Goal: Transaction & Acquisition: Purchase product/service

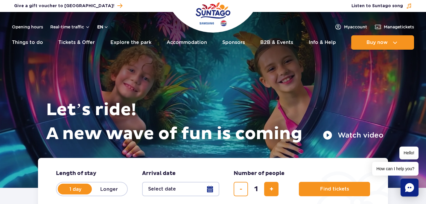
click at [105, 28] on button "en" at bounding box center [102, 27] width 11 height 6
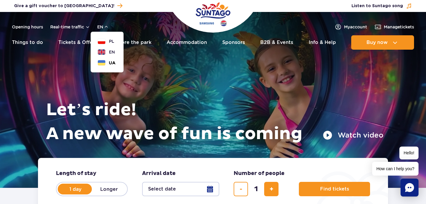
click at [109, 60] on span "UA" at bounding box center [112, 63] width 7 height 6
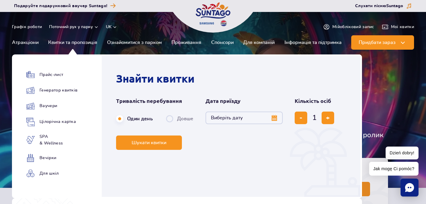
click at [51, 80] on ul "Прайс-лист Генератор квитків Ваучери Цілорічна картка SPA & Wellness" at bounding box center [51, 128] width 51 height 114
click at [50, 75] on link "Прайс-лист" at bounding box center [51, 75] width 51 height 8
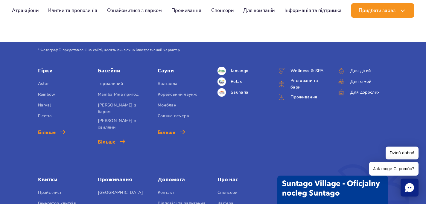
scroll to position [824, 0]
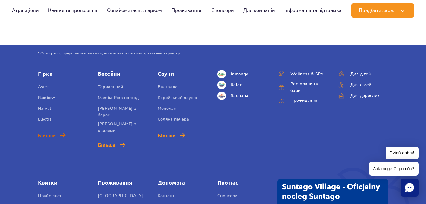
click at [50, 136] on span "Більше" at bounding box center [47, 135] width 18 height 7
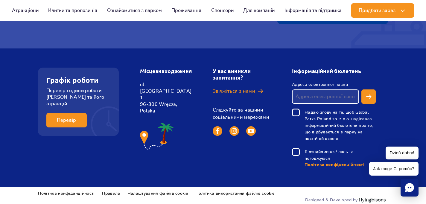
scroll to position [1038, 0]
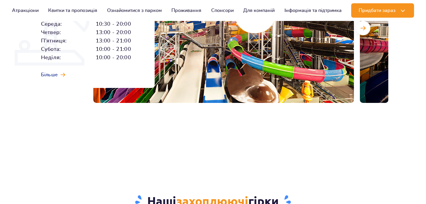
scroll to position [207, 0]
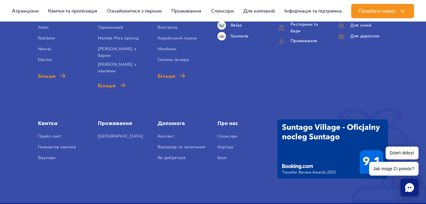
scroll to position [2118, 0]
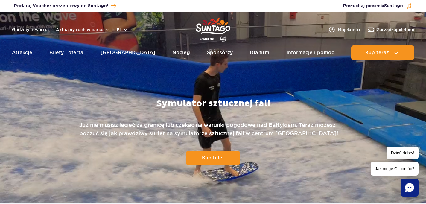
click at [120, 32] on button "pl" at bounding box center [122, 30] width 11 height 6
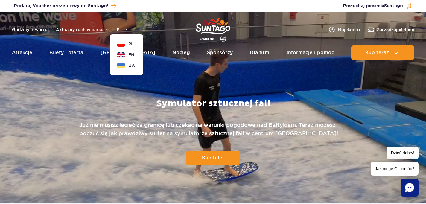
click at [124, 62] on ul "PL EN UA" at bounding box center [126, 55] width 19 height 28
click at [121, 66] on button "UA" at bounding box center [126, 66] width 18 height 6
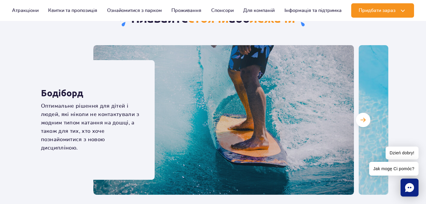
scroll to position [1745, 0]
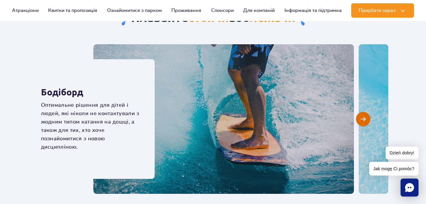
click at [367, 114] on button "Наступний слайд" at bounding box center [363, 119] width 14 height 14
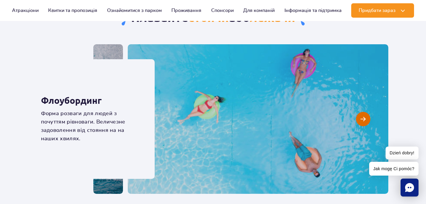
click at [367, 114] on button "Наступний слайд" at bounding box center [363, 119] width 14 height 14
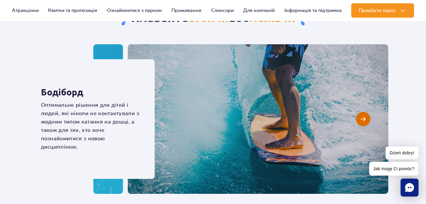
click at [367, 114] on button "Наступний слайд" at bounding box center [363, 119] width 14 height 14
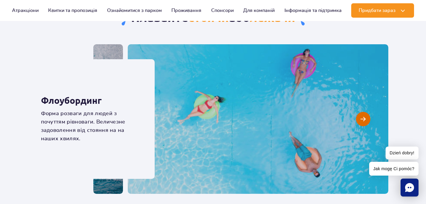
click at [367, 114] on button "Наступний слайд" at bounding box center [363, 119] width 14 height 14
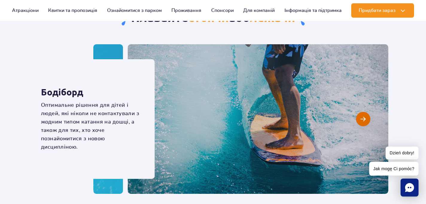
click at [367, 114] on button "Наступний слайд" at bounding box center [363, 119] width 14 height 14
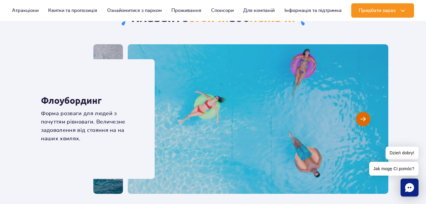
click at [367, 114] on button "Наступний слайд" at bounding box center [363, 119] width 14 height 14
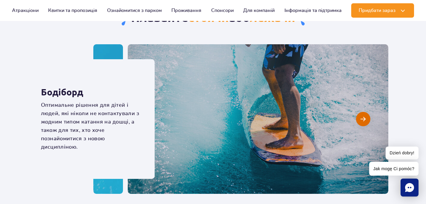
click at [367, 114] on button "Наступний слайд" at bounding box center [363, 119] width 14 height 14
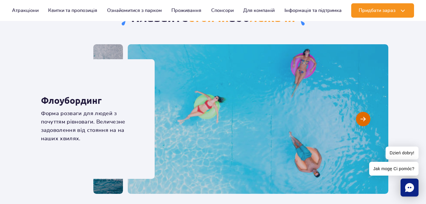
click at [367, 114] on button "Наступний слайд" at bounding box center [363, 119] width 14 height 14
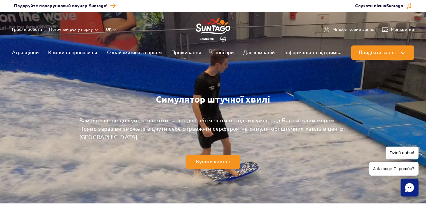
scroll to position [0, 0]
click at [204, 165] on link "Купити квиток" at bounding box center [213, 162] width 54 height 14
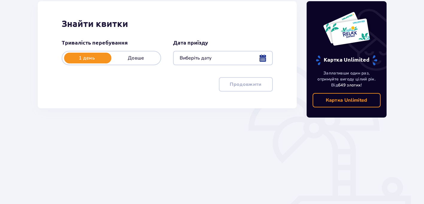
scroll to position [98, 0]
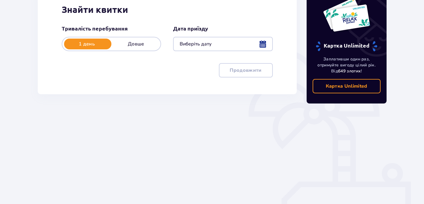
click at [199, 43] on div at bounding box center [222, 44] width 99 height 14
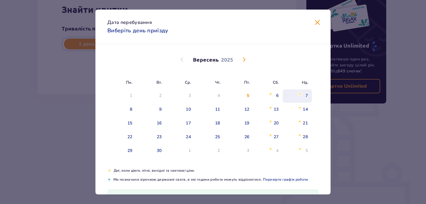
click at [306, 96] on div "7" at bounding box center [306, 96] width 2 height 6
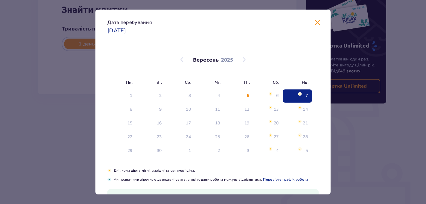
type input "[DATE]"
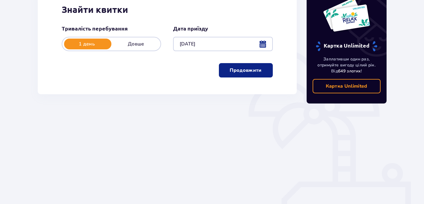
click at [258, 69] on button "Продовжити" at bounding box center [246, 70] width 54 height 14
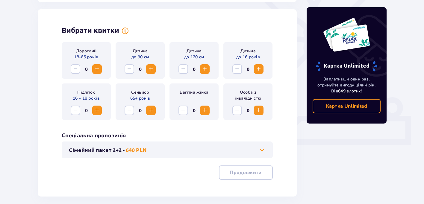
scroll to position [166, 0]
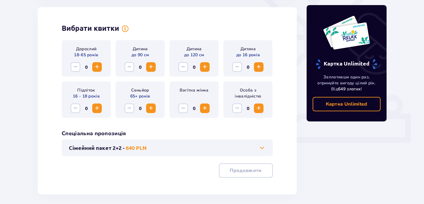
click at [94, 66] on span "Increase" at bounding box center [96, 66] width 7 height 7
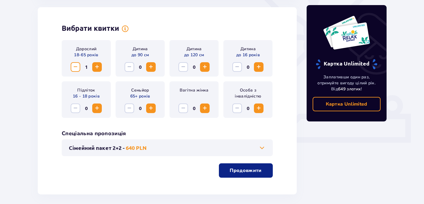
click at [242, 171] on p "Продовжити" at bounding box center [245, 170] width 32 height 7
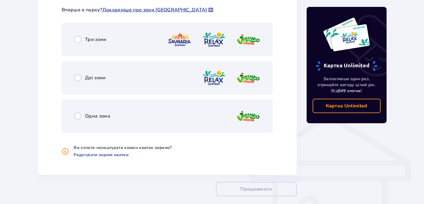
scroll to position [375, 0]
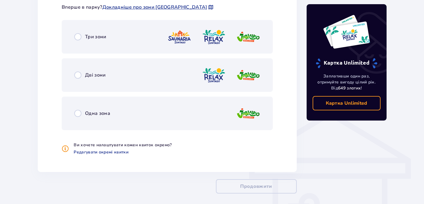
click at [102, 109] on div "Одна зона" at bounding box center [167, 113] width 211 height 33
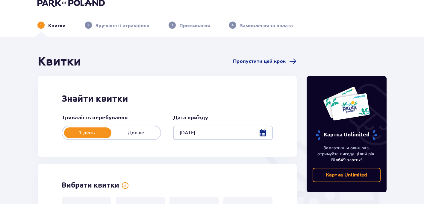
scroll to position [0, 0]
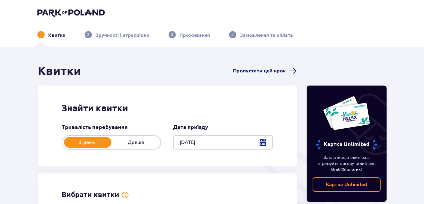
click at [246, 69] on span "Пропустити цей крок" at bounding box center [259, 71] width 53 height 7
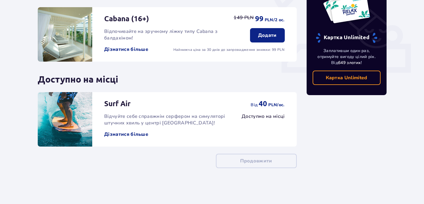
scroll to position [236, 0]
click at [240, 121] on div "Surf Air Відчуйте себе справжнім серфером на симуляторі штучних хвиль у центрі …" at bounding box center [167, 119] width 259 height 54
click at [159, 120] on span "Відчуйте себе справжнім серфером на симуляторі штучних хвиль у центрі [GEOGRAPH…" at bounding box center [164, 119] width 121 height 13
click at [69, 118] on img at bounding box center [65, 119] width 54 height 54
click at [116, 134] on button "Дізнатися більше" at bounding box center [126, 134] width 44 height 7
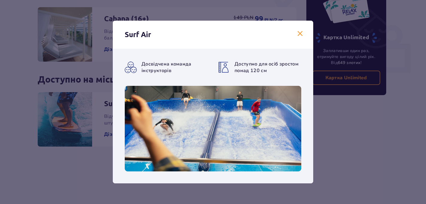
click at [302, 36] on span at bounding box center [299, 33] width 7 height 7
